Goal: Task Accomplishment & Management: Manage account settings

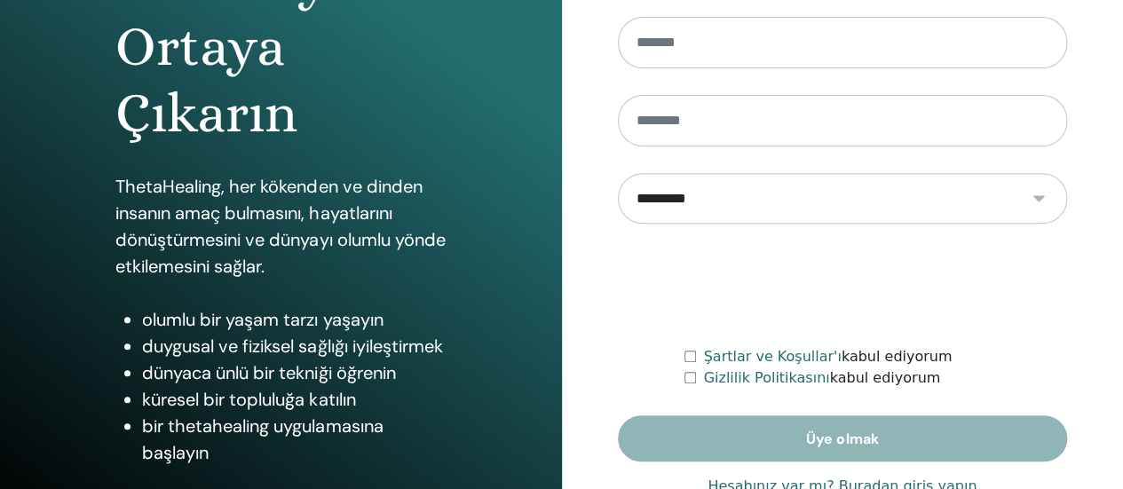
scroll to position [355, 0]
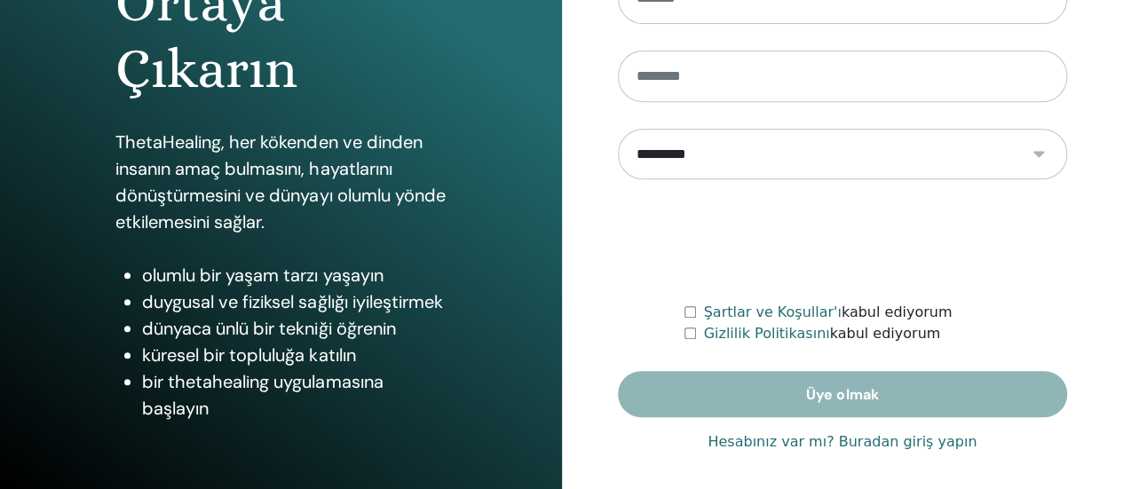
type input "**********"
click at [753, 445] on font "Hesabınız var mı? Buradan giriş yapın" at bounding box center [841, 441] width 269 height 17
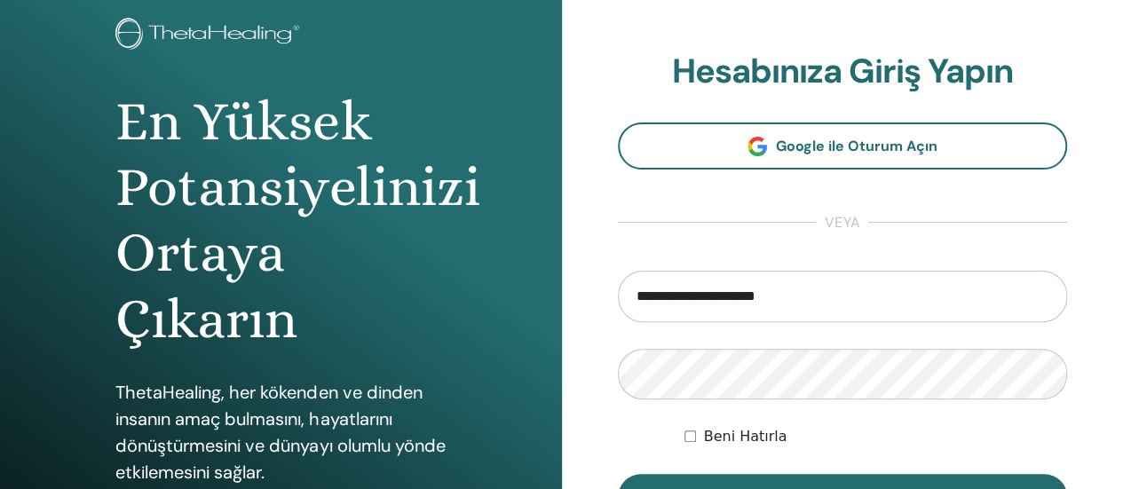
scroll to position [266, 0]
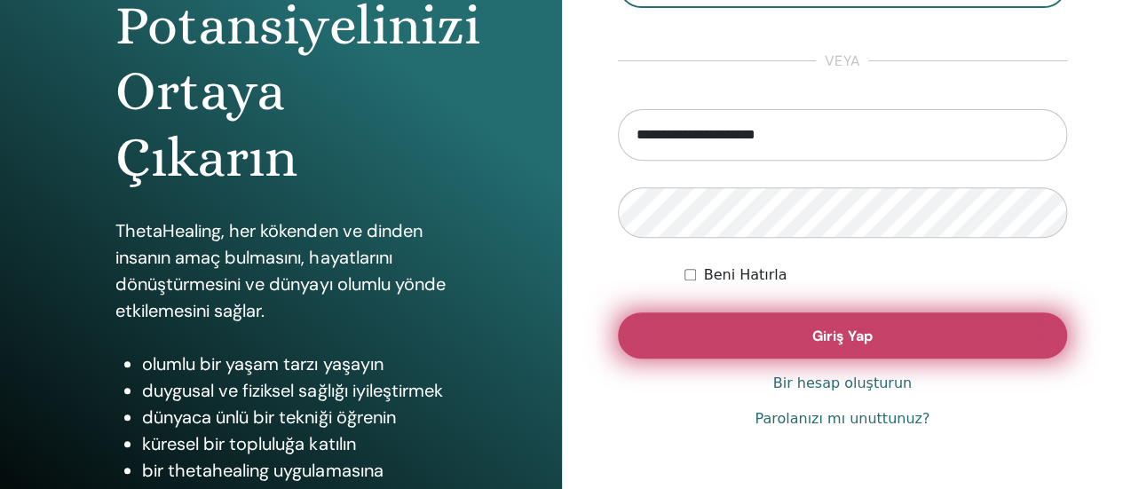
click at [782, 347] on button "Giriş Yap" at bounding box center [843, 335] width 450 height 46
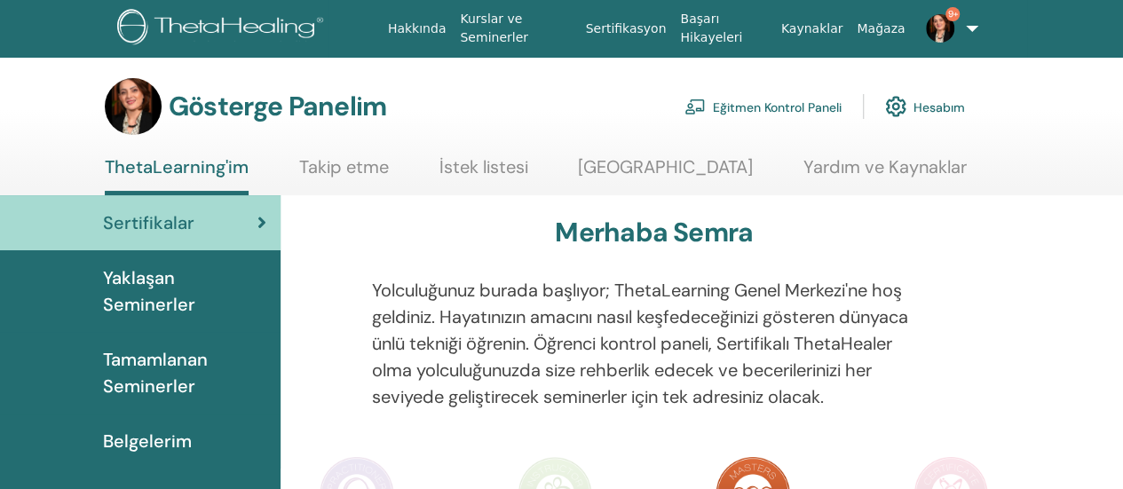
click at [158, 381] on font "Tamamlanan Seminerler" at bounding box center [155, 373] width 105 height 50
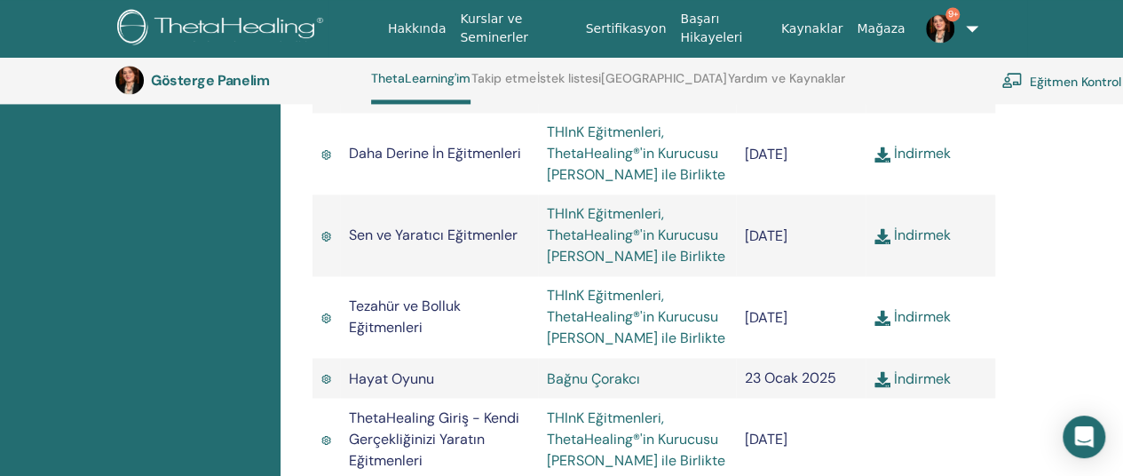
scroll to position [1404, 0]
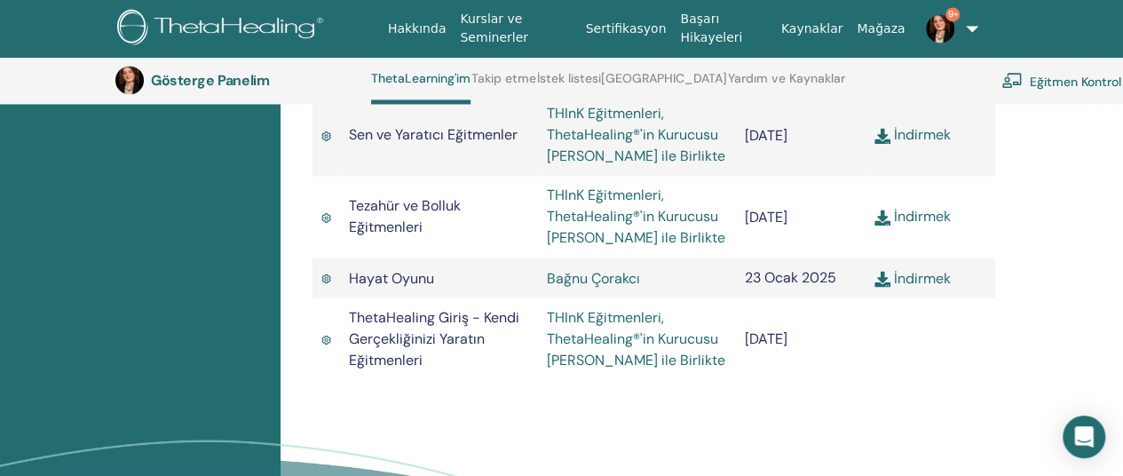
click at [927, 283] on font "İndirmek" at bounding box center [922, 277] width 57 height 19
